Goal: Task Accomplishment & Management: Manage account settings

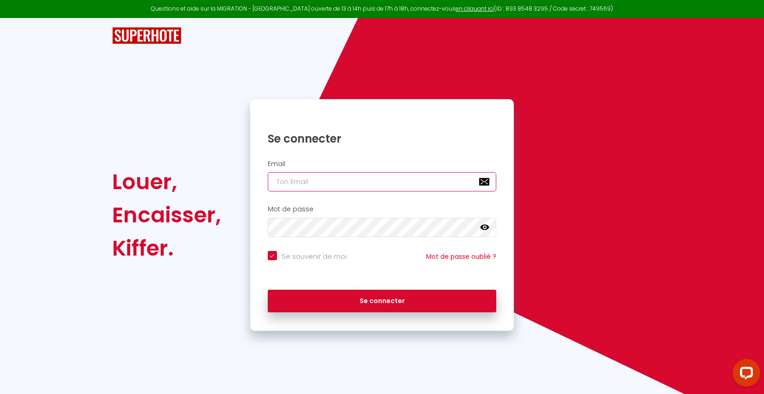
type input "[EMAIL_ADDRESS][DOMAIN_NAME]"
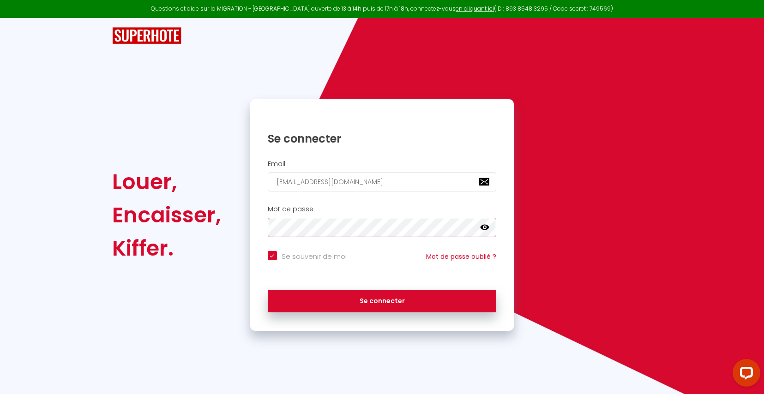
click at [382, 299] on button "Se connecter" at bounding box center [382, 301] width 229 height 23
checkbox input "true"
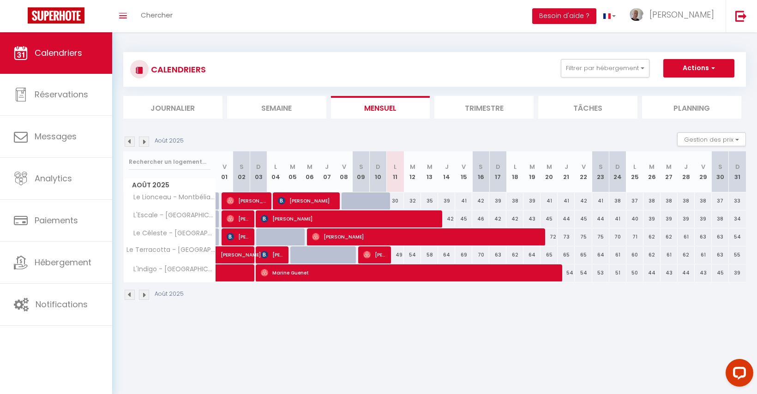
click at [357, 315] on div "CALENDRIERS Filtrer par hébergement Tous Le Céleste - Belfort L'Indigo - Montbé…" at bounding box center [434, 176] width 645 height 288
click at [368, 251] on img at bounding box center [366, 254] width 7 height 7
select select "OK"
select select "0"
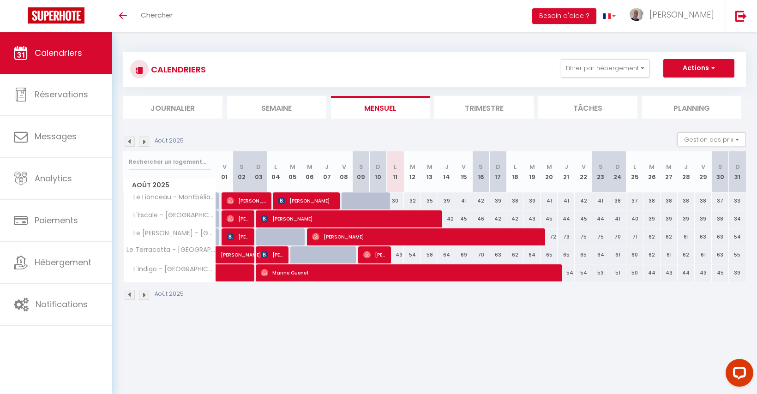
select select "0"
select select "1"
select select
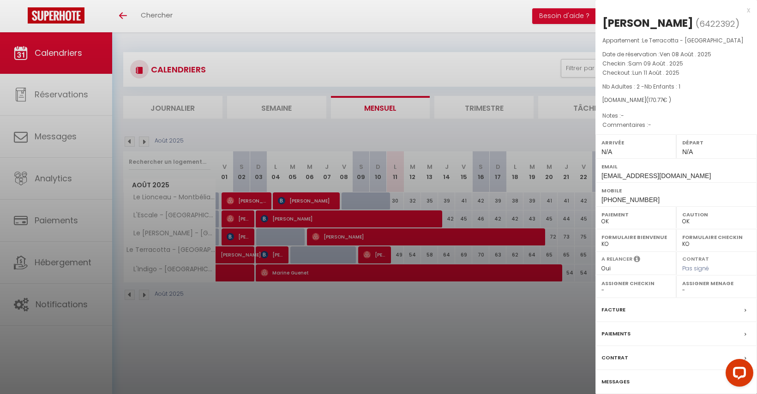
click at [616, 27] on div "[PERSON_NAME]" at bounding box center [647, 23] width 91 height 15
copy div "[PERSON_NAME] ( 6422392 )"
click at [308, 331] on div at bounding box center [378, 197] width 757 height 394
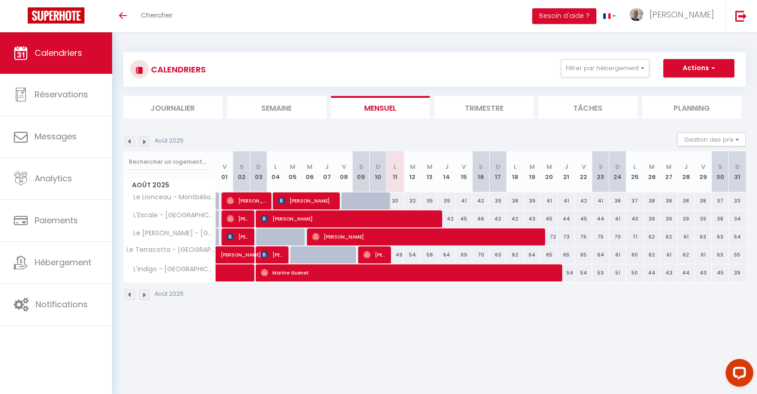
click at [233, 218] on img at bounding box center [230, 218] width 7 height 7
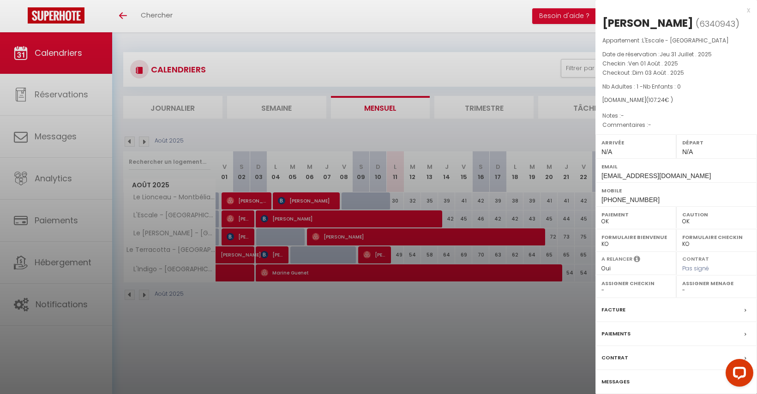
click at [326, 319] on div at bounding box center [378, 197] width 757 height 394
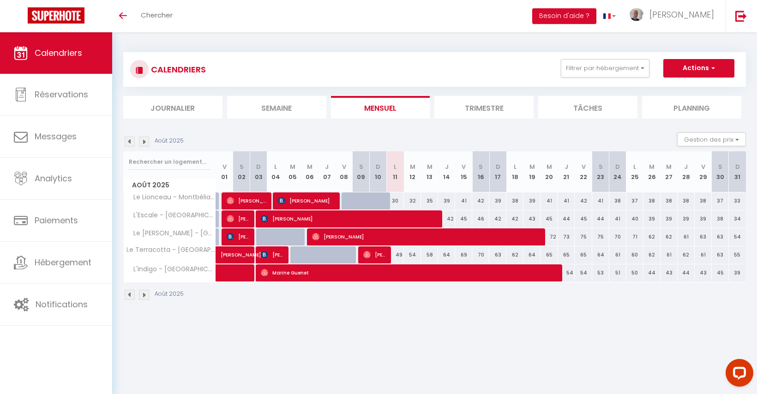
click at [271, 258] on span "[PERSON_NAME]" at bounding box center [272, 255] width 23 height 18
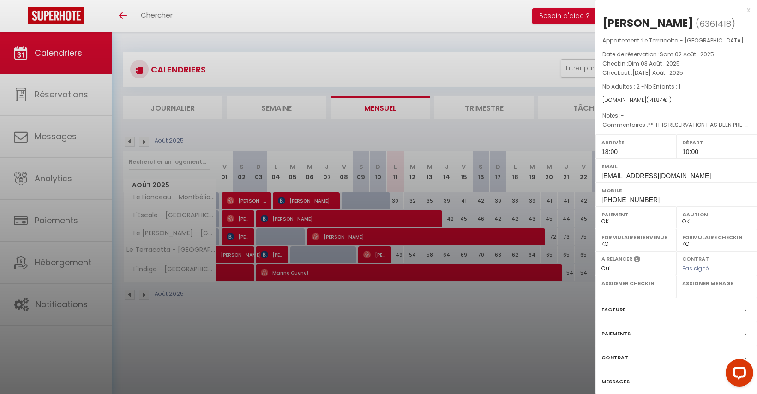
click at [317, 353] on div at bounding box center [378, 197] width 757 height 394
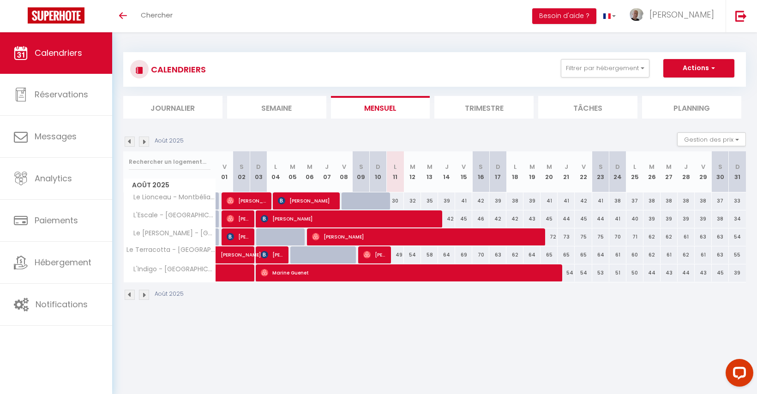
click at [131, 142] on img at bounding box center [130, 142] width 10 height 10
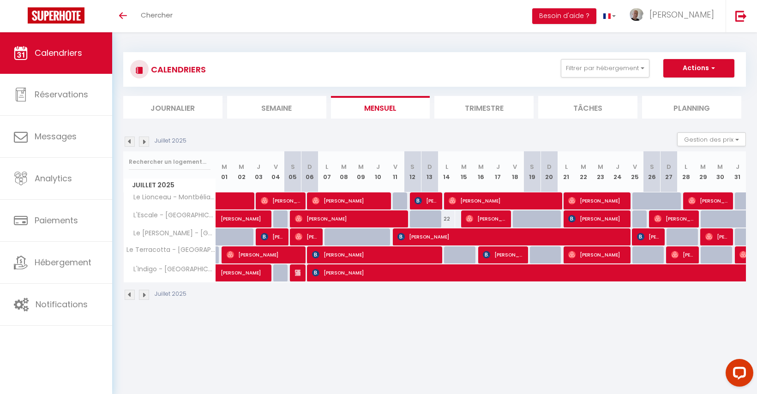
click at [679, 254] on span "[PERSON_NAME]" at bounding box center [682, 255] width 23 height 18
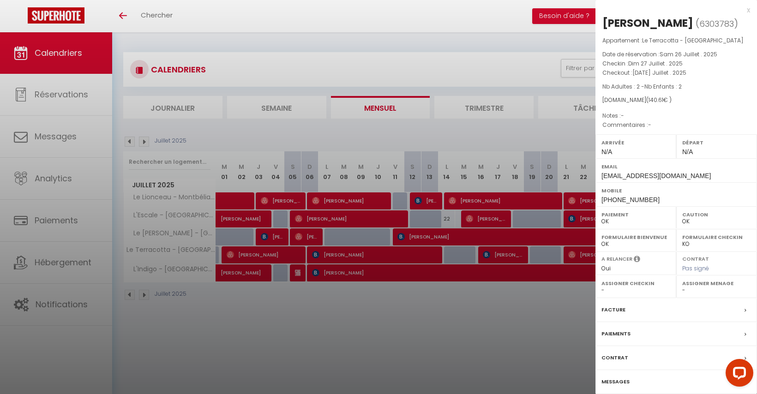
click at [518, 311] on div at bounding box center [378, 197] width 757 height 394
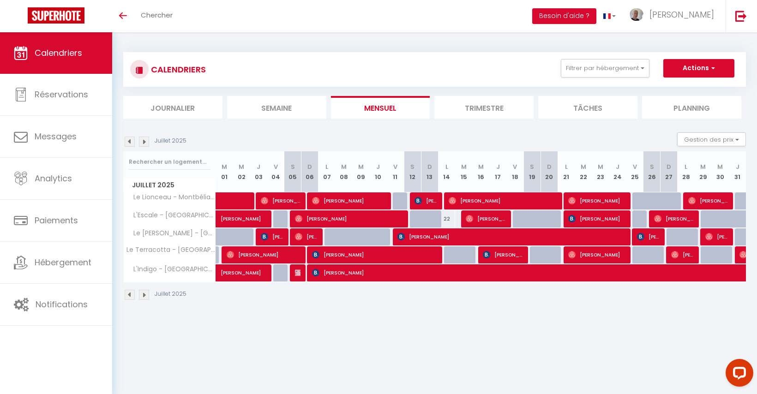
click at [140, 141] on img at bounding box center [144, 142] width 10 height 10
